Goal: Information Seeking & Learning: Check status

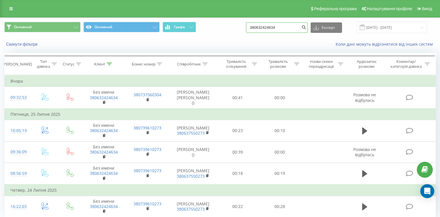
click at [282, 27] on input "380632424634" at bounding box center [277, 27] width 62 height 10
paste input "505479100"
type input "380505479100"
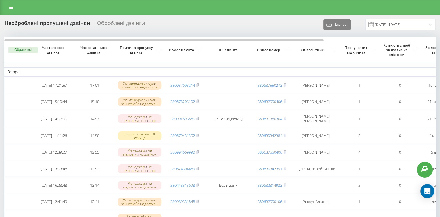
click at [126, 19] on div "Необроблені пропущені дзвінки Оброблені дзвінки Експорт .csv .xlsx 22.08.2025 -…" at bounding box center [219, 24] width 431 height 11
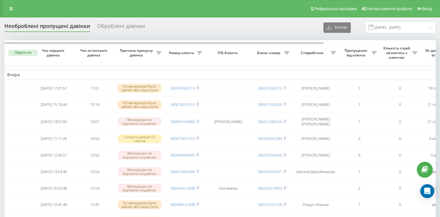
click at [125, 22] on div "Необроблені пропущені дзвінки Оброблені дзвінки Експорт .csv .xlsx 22.08.2025 -…" at bounding box center [219, 27] width 431 height 11
click at [125, 24] on div "Оброблені дзвінки" at bounding box center [121, 27] width 48 height 9
